Goal: Ask a question

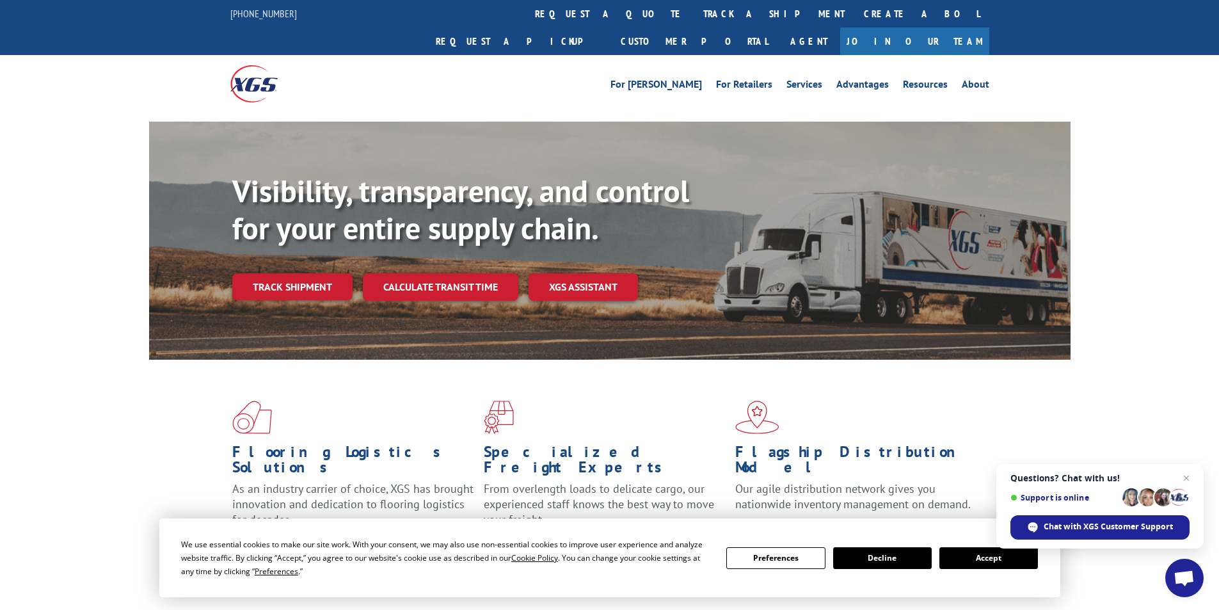
click at [1191, 585] on span "Open chat" at bounding box center [1183, 579] width 21 height 18
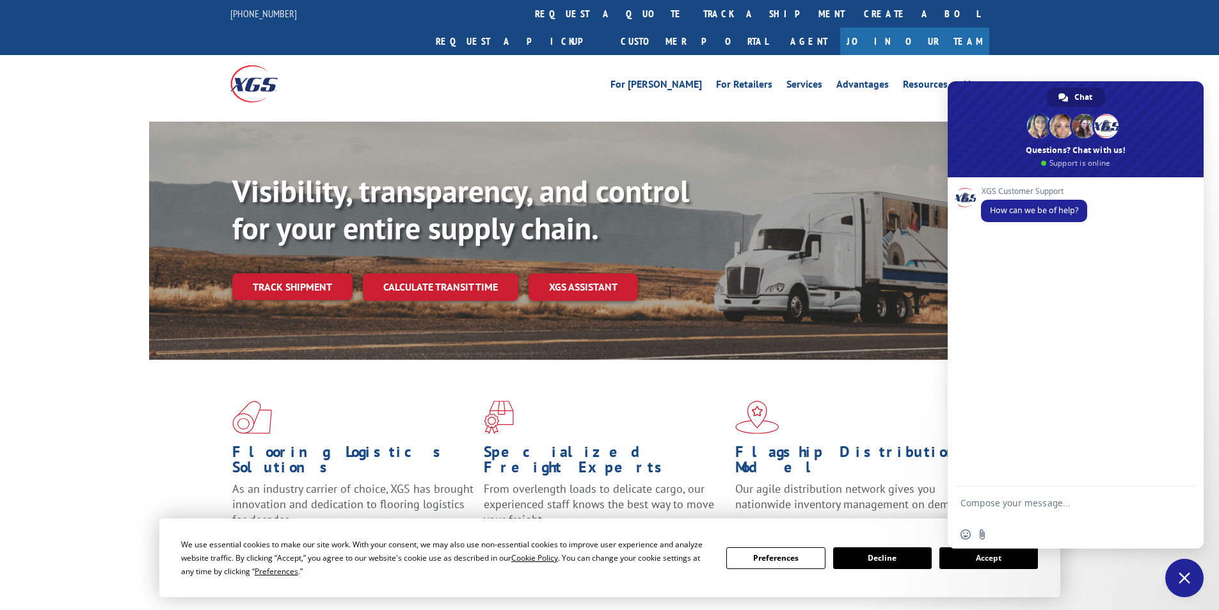
click at [1026, 502] on textarea "Compose your message..." at bounding box center [1061, 508] width 202 height 23
click at [1002, 504] on textarea "Compose your message..." at bounding box center [1061, 508] width 202 height 23
type textarea "hii"
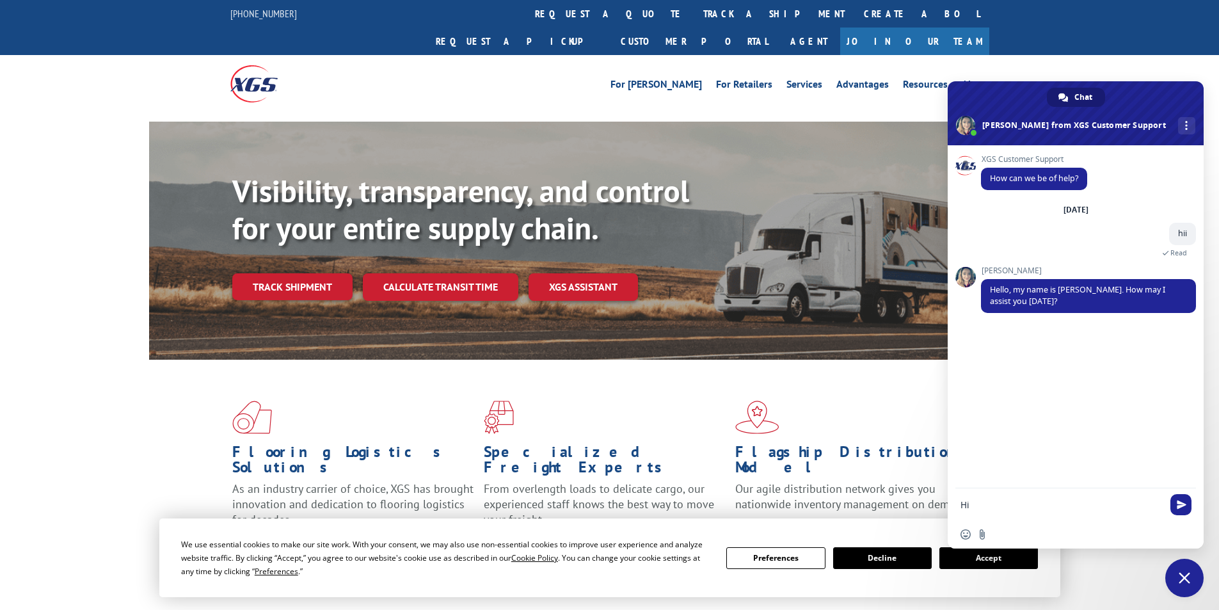
type textarea "H"
type textarea "I need POD for one of my invoices"
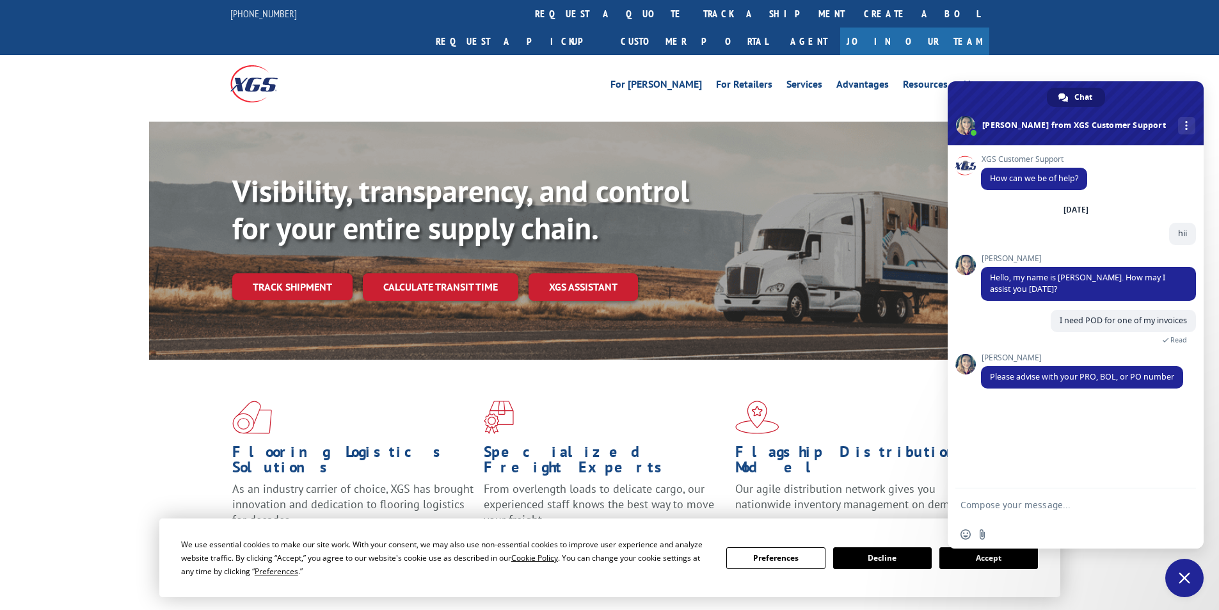
click at [1010, 502] on textarea "Compose your message..." at bounding box center [1061, 505] width 202 height 12
paste textarea "17094680"
type textarea "17094680"
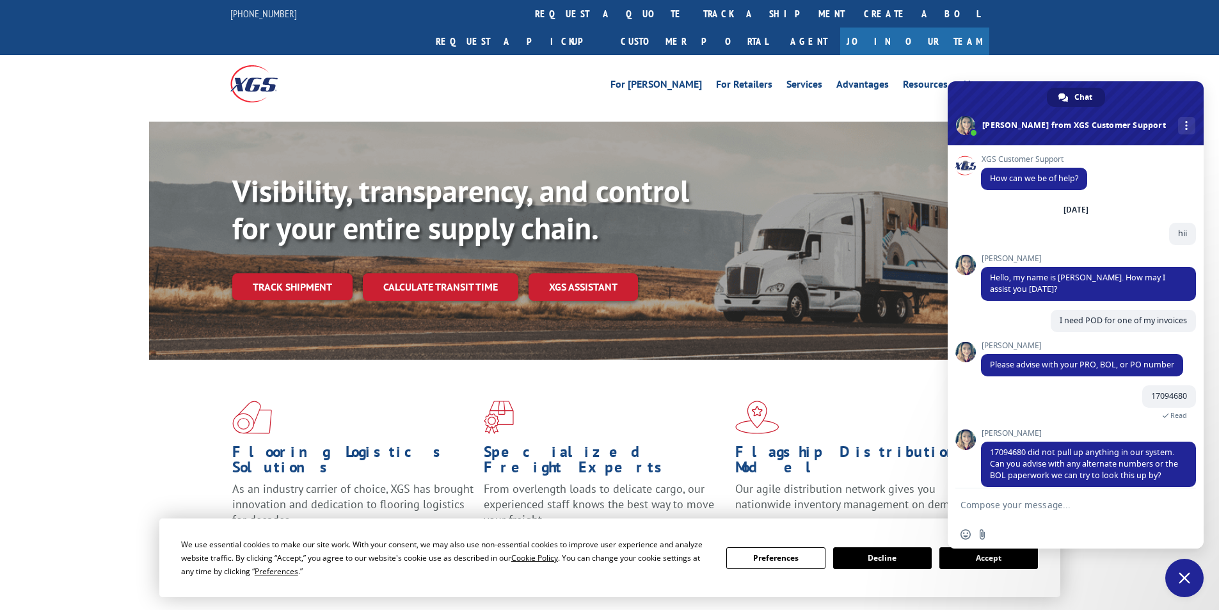
scroll to position [13, 0]
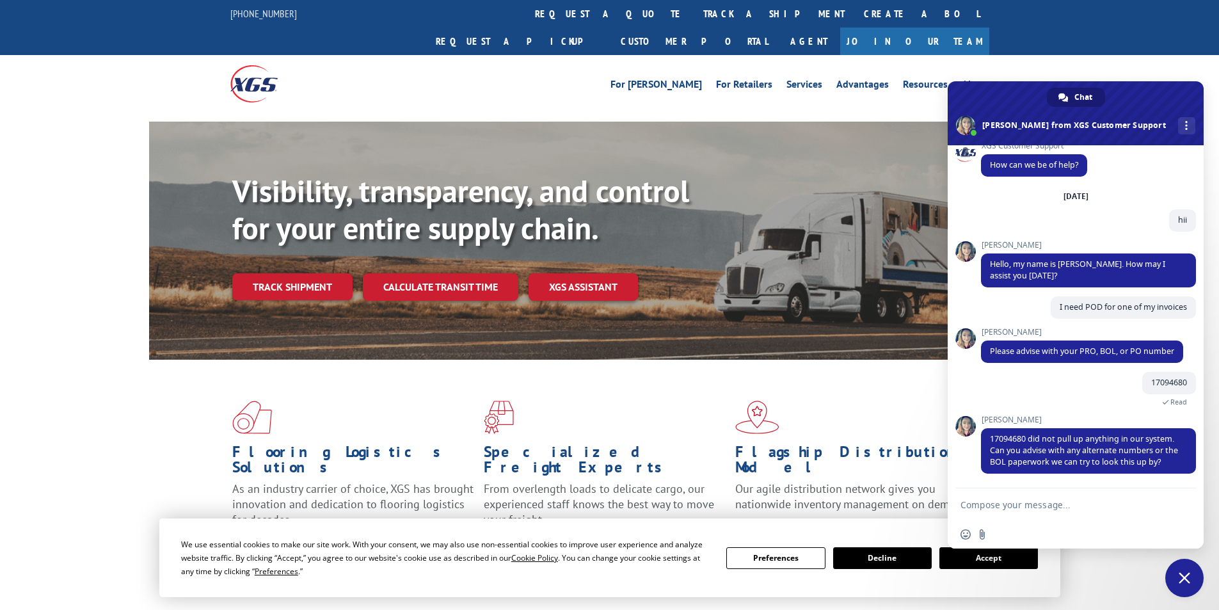
click at [1005, 503] on textarea "Compose your message..." at bounding box center [1061, 505] width 202 height 12
type textarea "i have got no update on previous case"
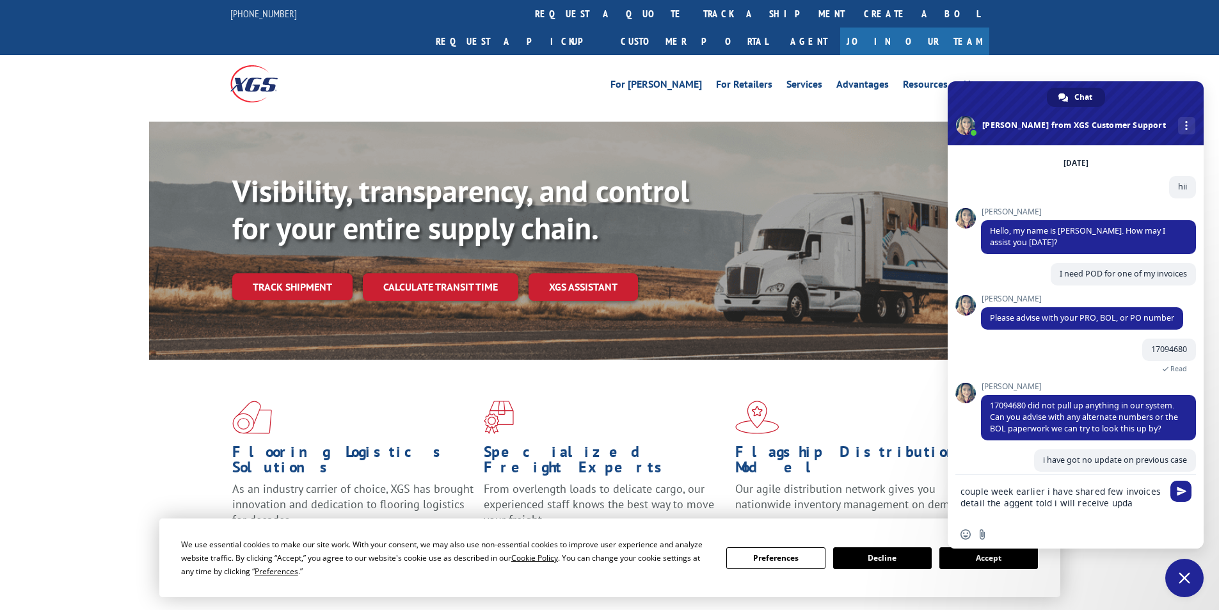
scroll to position [58, 0]
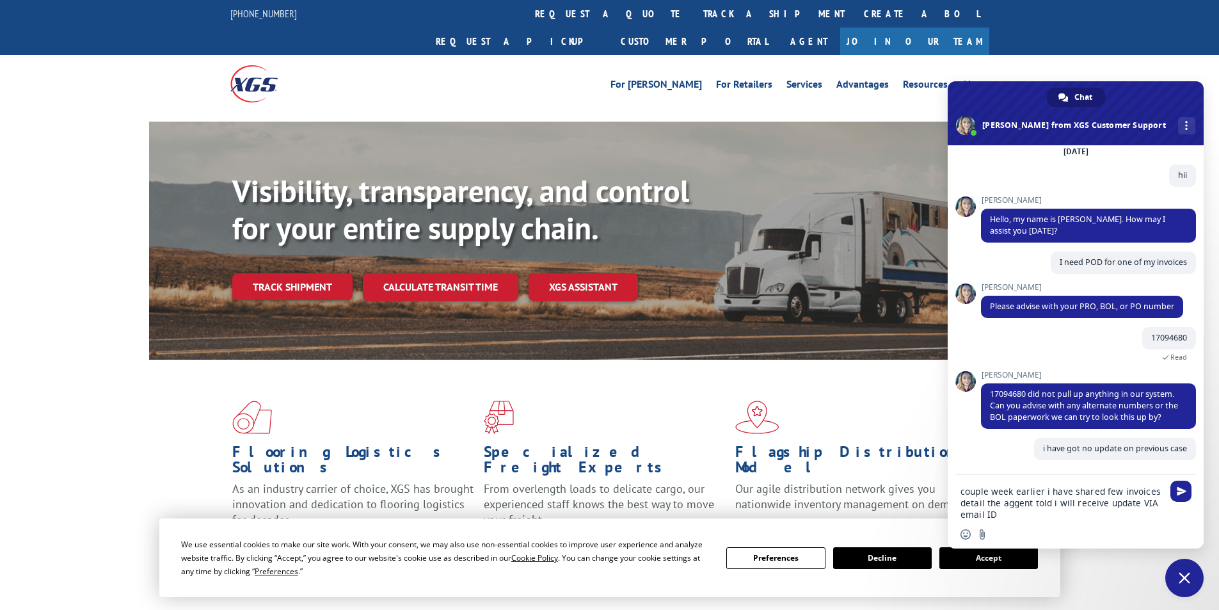
click at [1016, 502] on textarea "couple week earlier i have shared few invoices detail the aggent told i will re…" at bounding box center [1061, 503] width 202 height 35
click at [1017, 502] on textarea "couple week earlier i have shared few invoices detail the aggent told i will re…" at bounding box center [1061, 503] width 202 height 35
type textarea "couple week earlier i have shared few invoices detail the argent told i will re…"
click at [1175, 569] on span "Close chat" at bounding box center [1184, 578] width 38 height 38
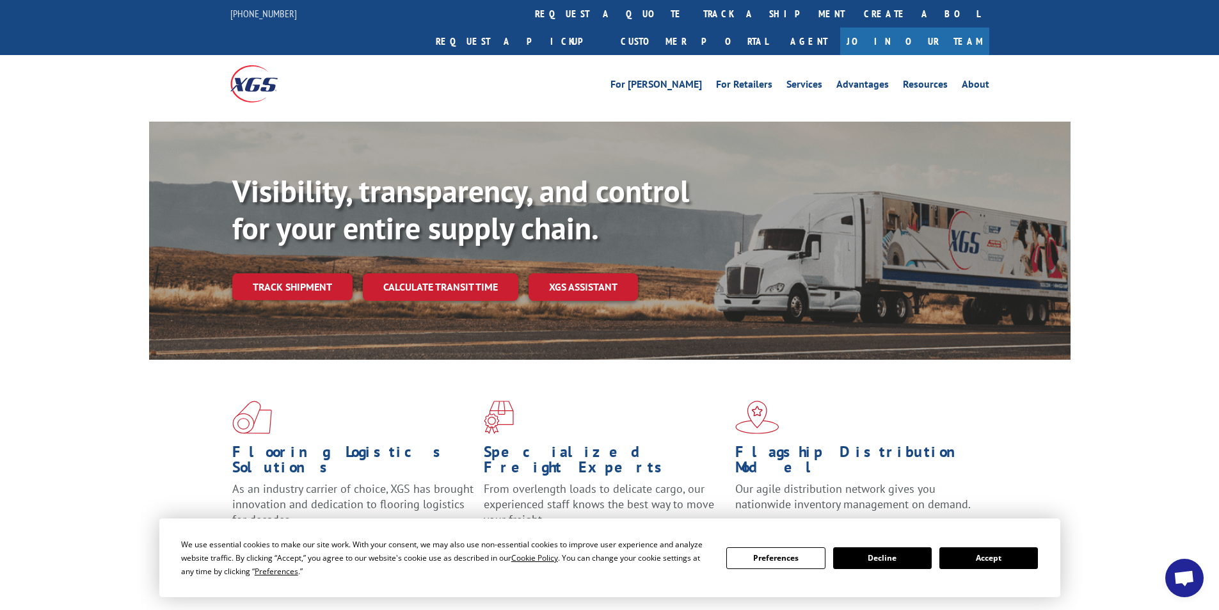
click at [1177, 575] on span "Open chat" at bounding box center [1183, 579] width 21 height 18
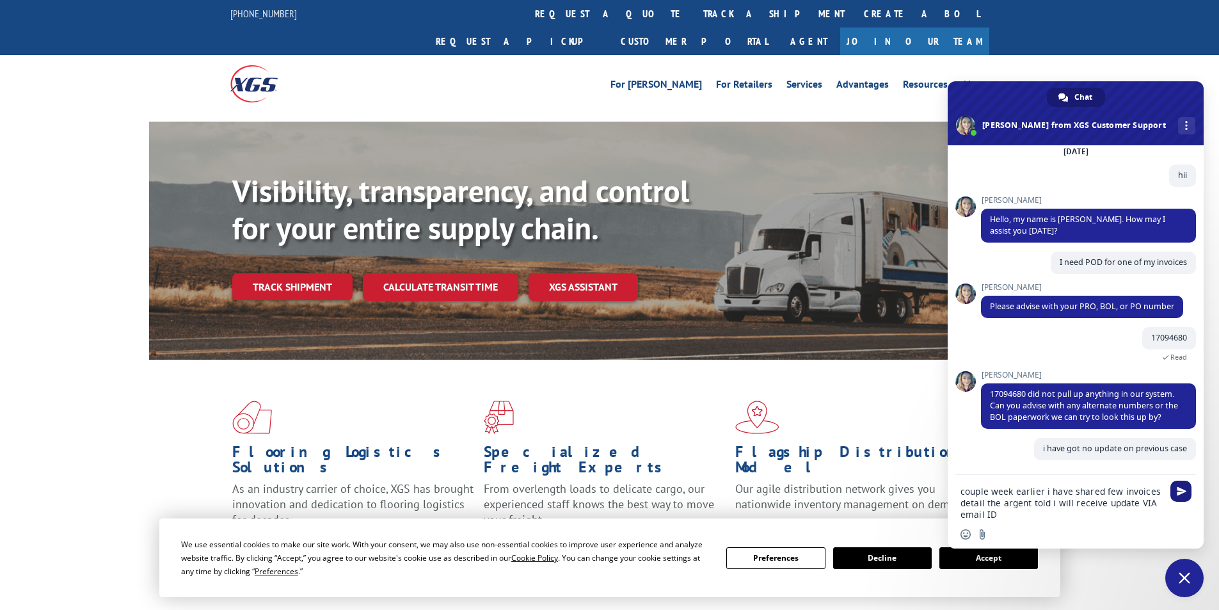
click at [1182, 489] on span "Send" at bounding box center [1182, 491] width 10 height 10
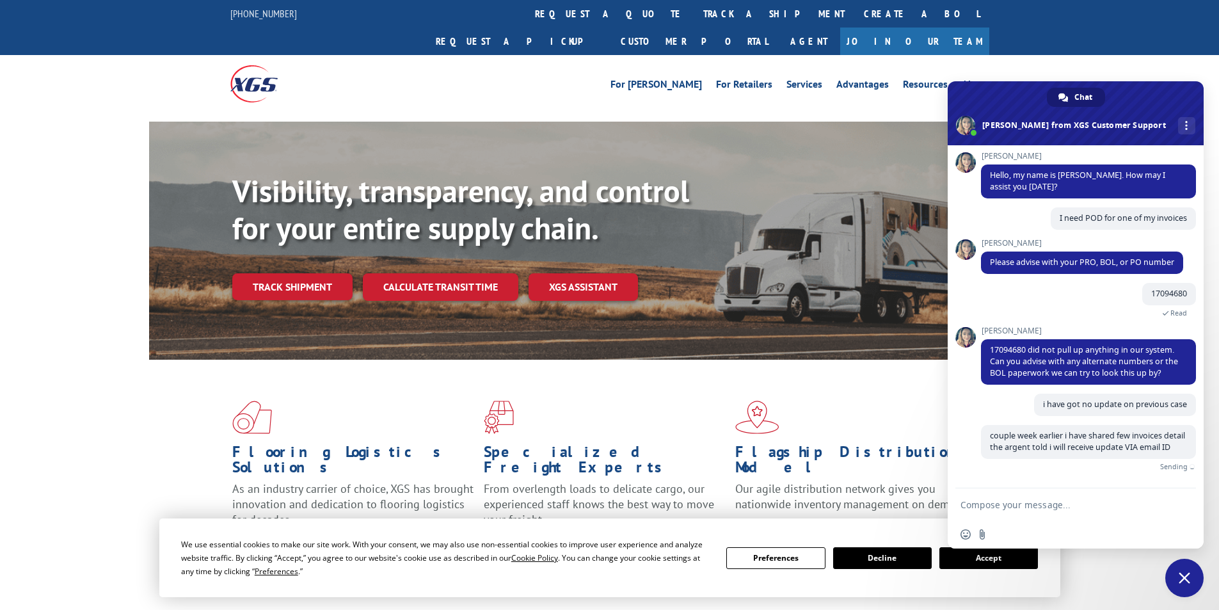
scroll to position [94, 0]
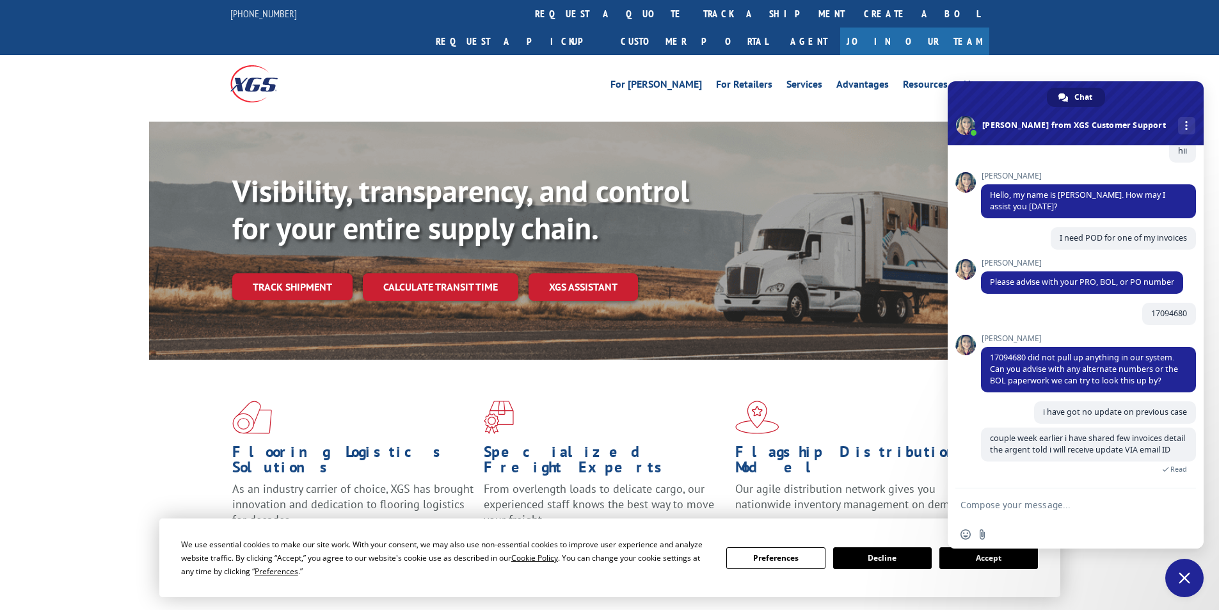
click at [989, 507] on textarea "Compose your message..." at bounding box center [1061, 505] width 202 height 12
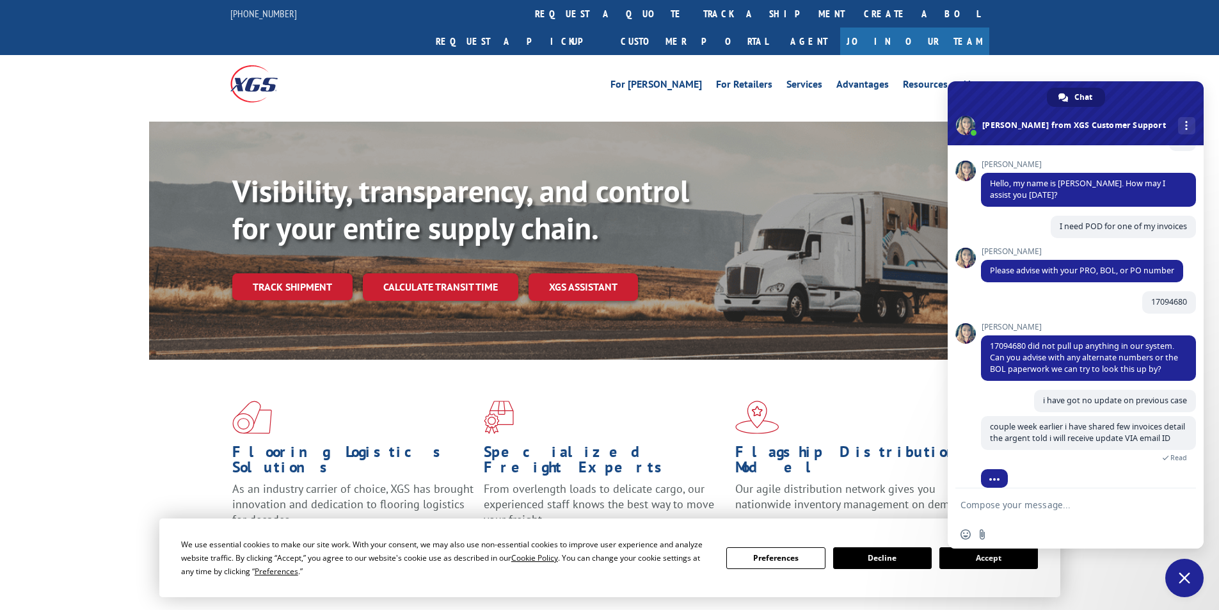
scroll to position [119, 0]
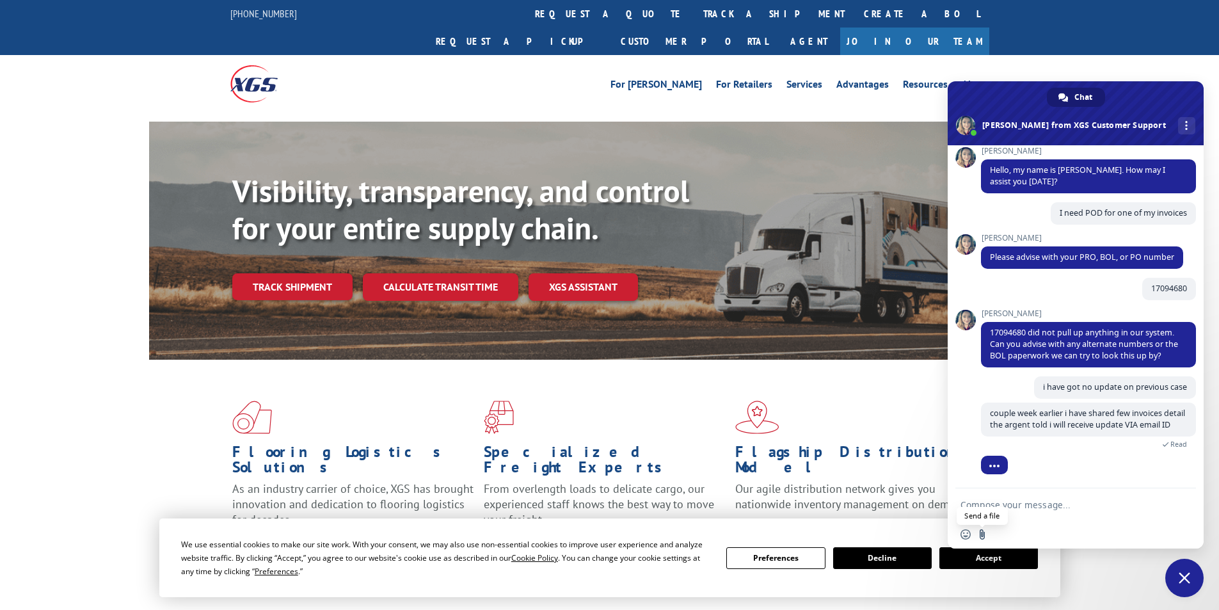
click at [980, 531] on input "Send a file" at bounding box center [982, 534] width 10 height 10
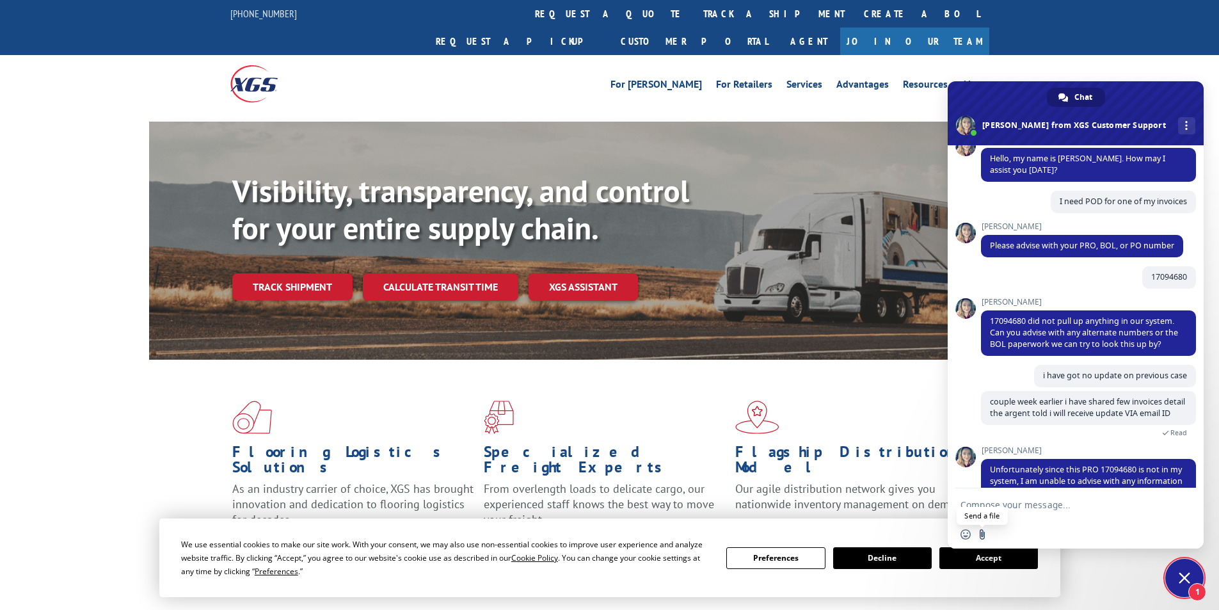
scroll to position [161, 0]
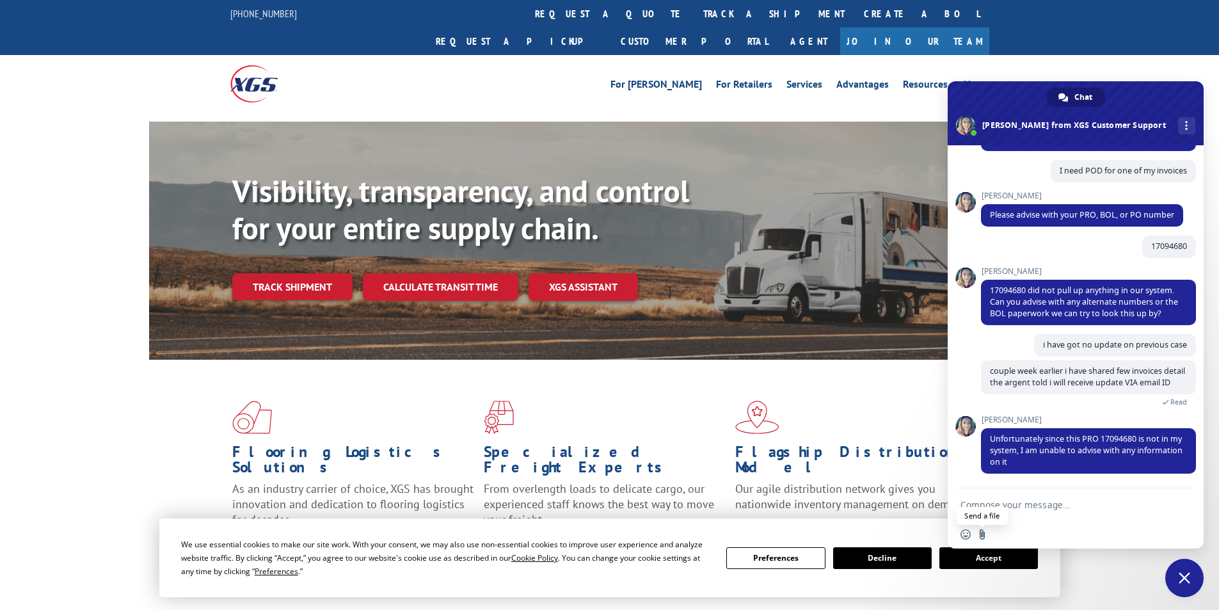
type input "C:\fakepath\1118475682-POD.pdf"
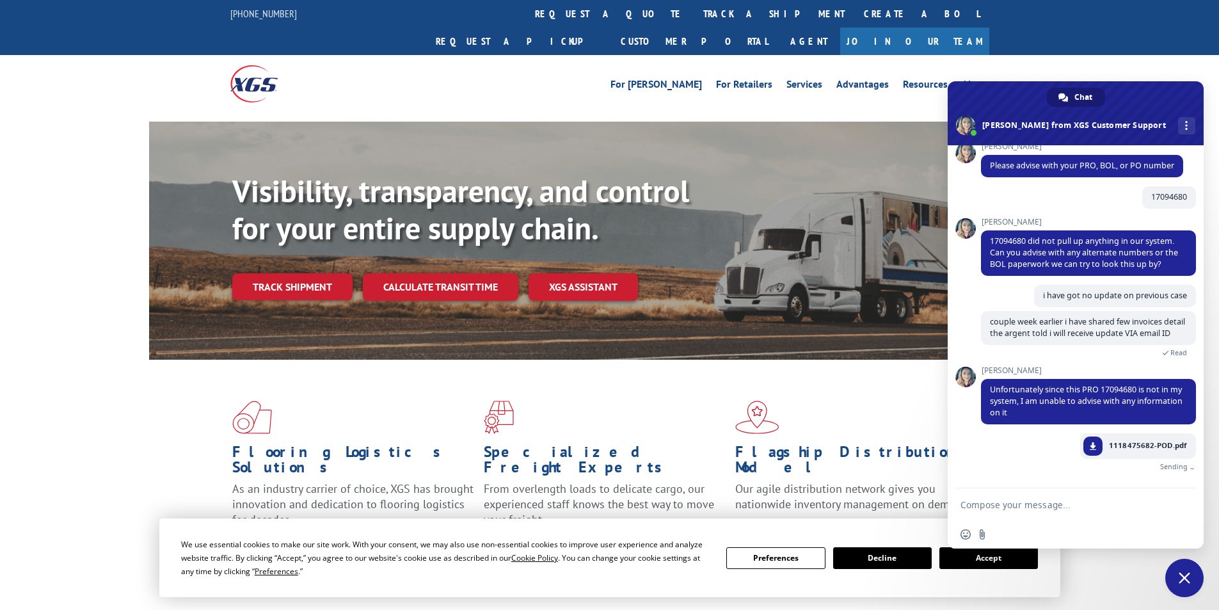
scroll to position [196, 0]
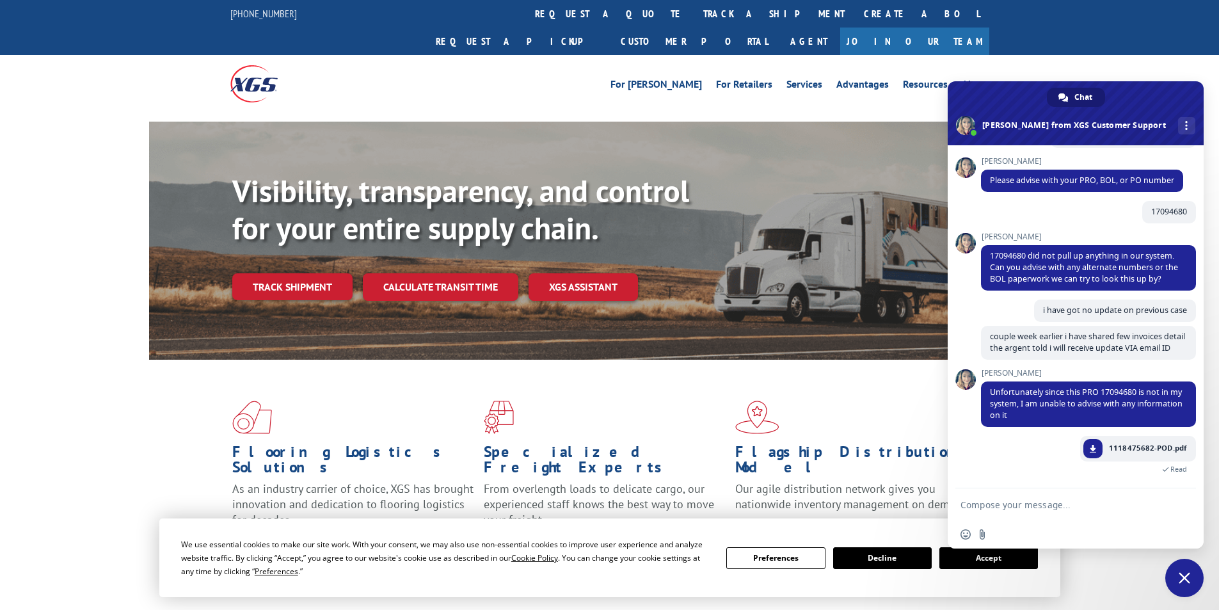
click at [1023, 504] on textarea "Compose your message..." at bounding box center [1061, 505] width 202 height 12
paste textarea "AA04826695"
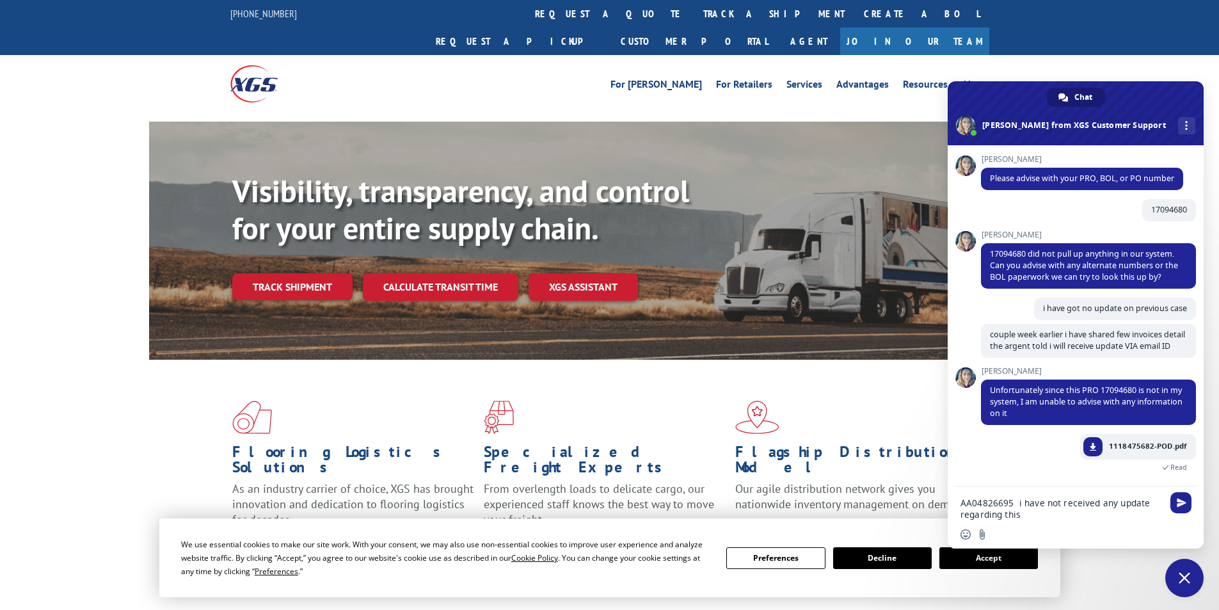
type textarea "AA04826695 i have not received any update regarding this"
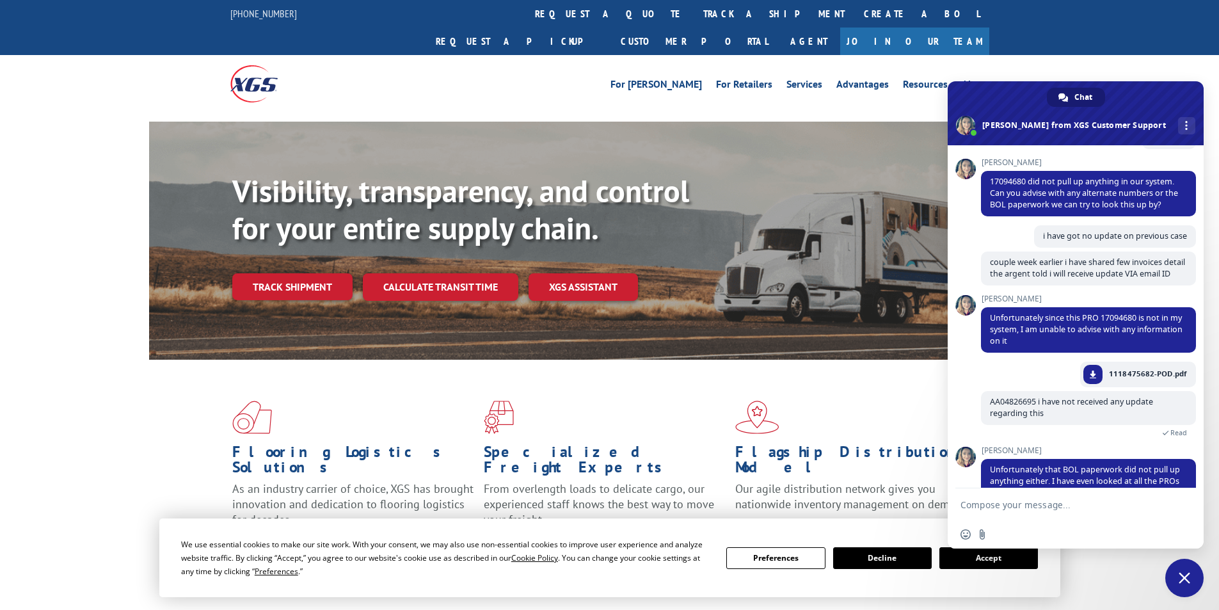
scroll to position [312, 0]
